Goal: Information Seeking & Learning: Check status

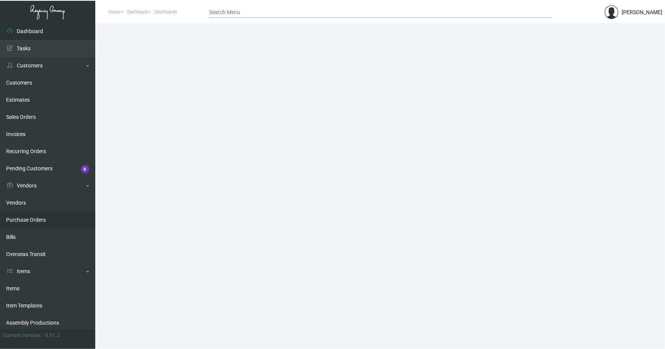
drag, startPoint x: 12, startPoint y: 286, endPoint x: 80, endPoint y: 225, distance: 91.2
click at [12, 286] on link "Items" at bounding box center [47, 288] width 95 height 17
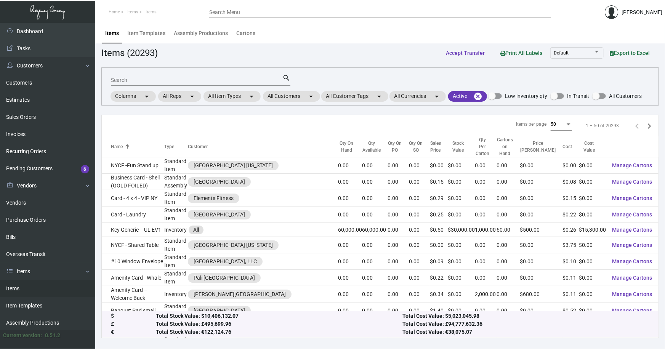
click at [152, 75] on div "Search" at bounding box center [196, 80] width 171 height 12
type input "omni [PERSON_NAME] um"
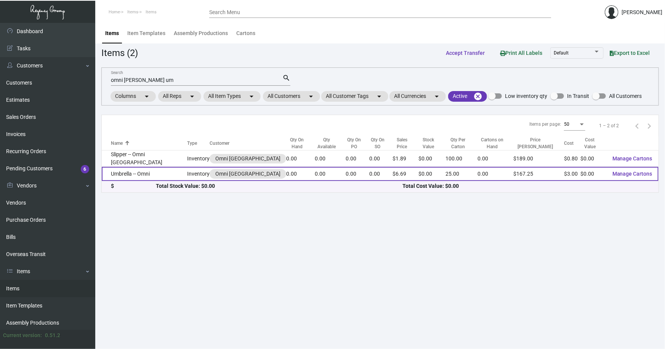
click at [141, 170] on td "Umbrella -- Omni" at bounding box center [144, 174] width 85 height 14
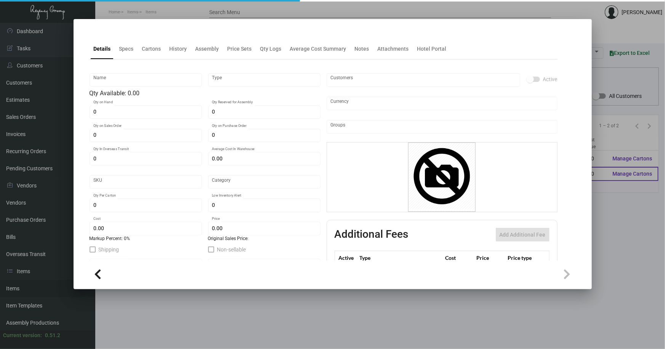
type input "Umbrella -- Omni"
type input "Inventory"
type input "$ 0.00"
type input "Overseas"
type input "25"
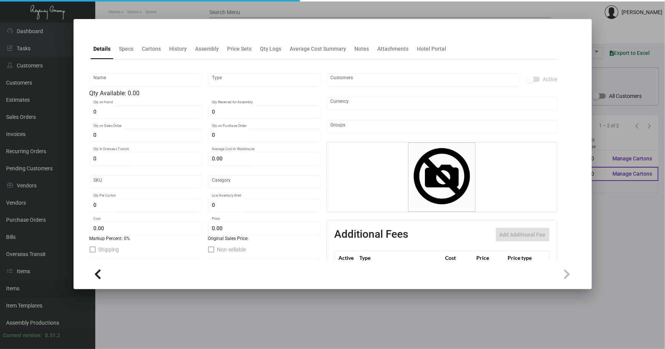
type input "$ 3.00"
type input "$ 6.69"
checkbox input "true"
type input "United States Dollar $"
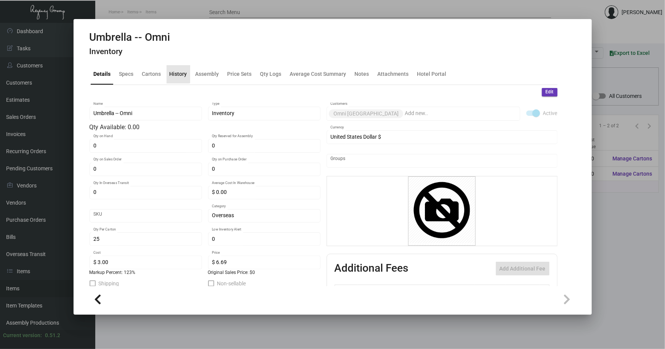
click at [177, 72] on div "History" at bounding box center [179, 74] width 18 height 8
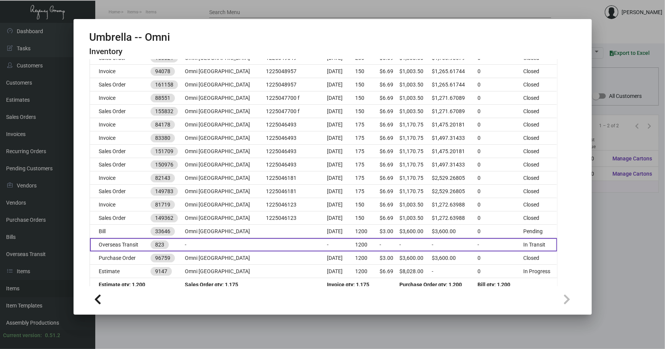
scroll to position [164, 0]
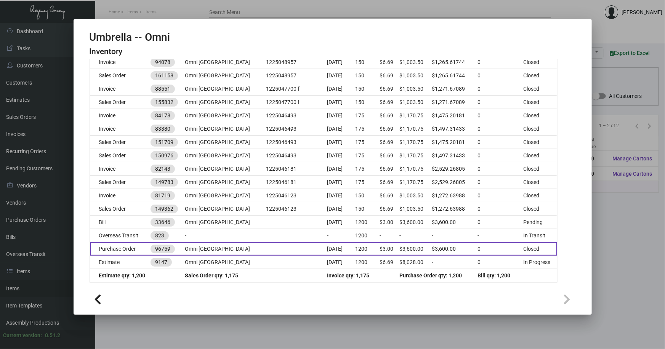
click at [278, 245] on td at bounding box center [296, 248] width 61 height 13
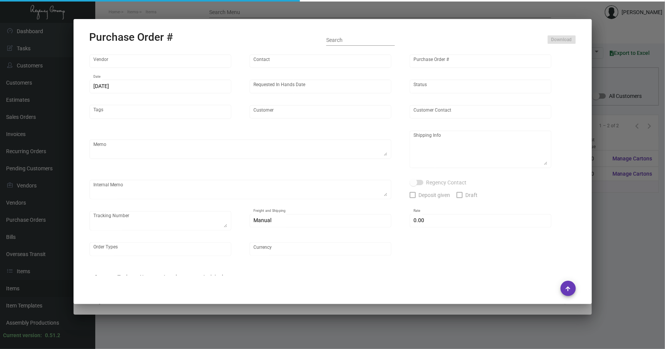
type input "Ningbo Qibao Trading Co., LTD"
type input "[PERSON_NAME] -"
type input "96759"
type input "[DATE]"
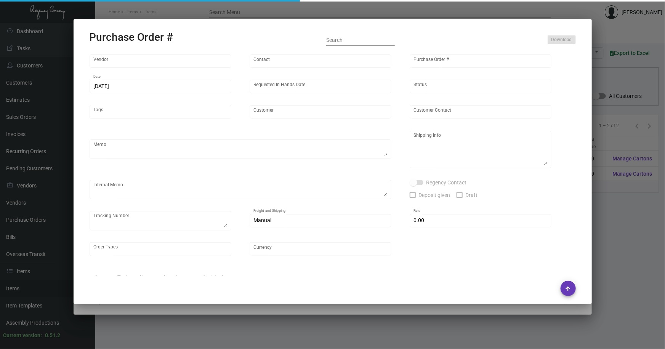
type input "Omni [GEOGRAPHIC_DATA]"
type textarea "Regency Group NJ - [PERSON_NAME] [STREET_ADDRESS]"
checkbox input "true"
type input "$ 0.00"
type input "United States Dollar $"
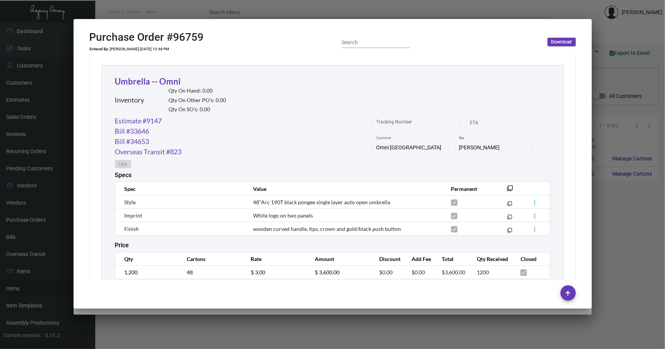
scroll to position [346, 0]
